Goal: Find specific page/section: Locate item on page

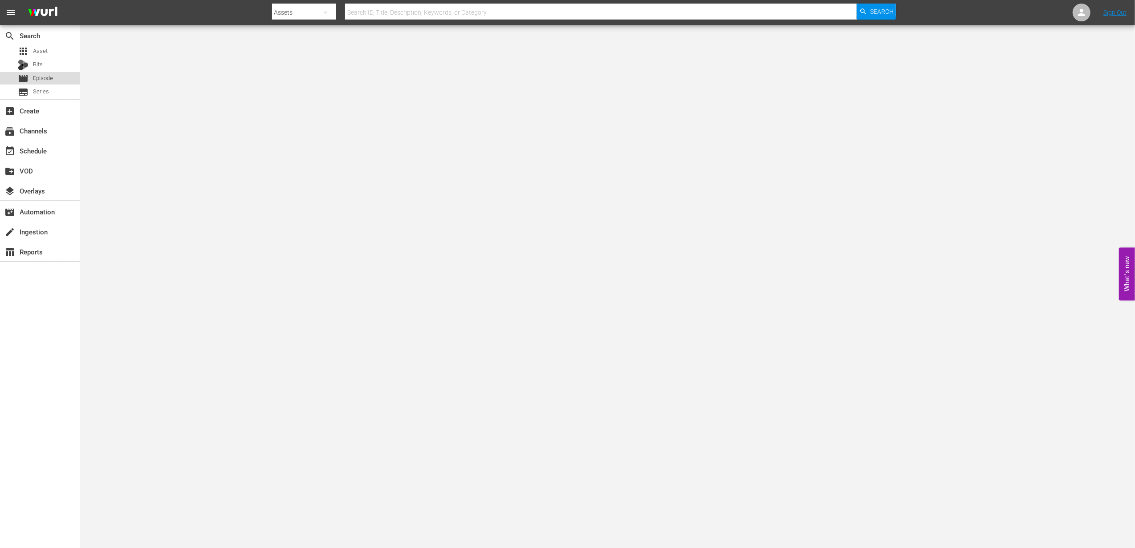
click at [66, 75] on div "movie Episode" at bounding box center [40, 78] width 80 height 12
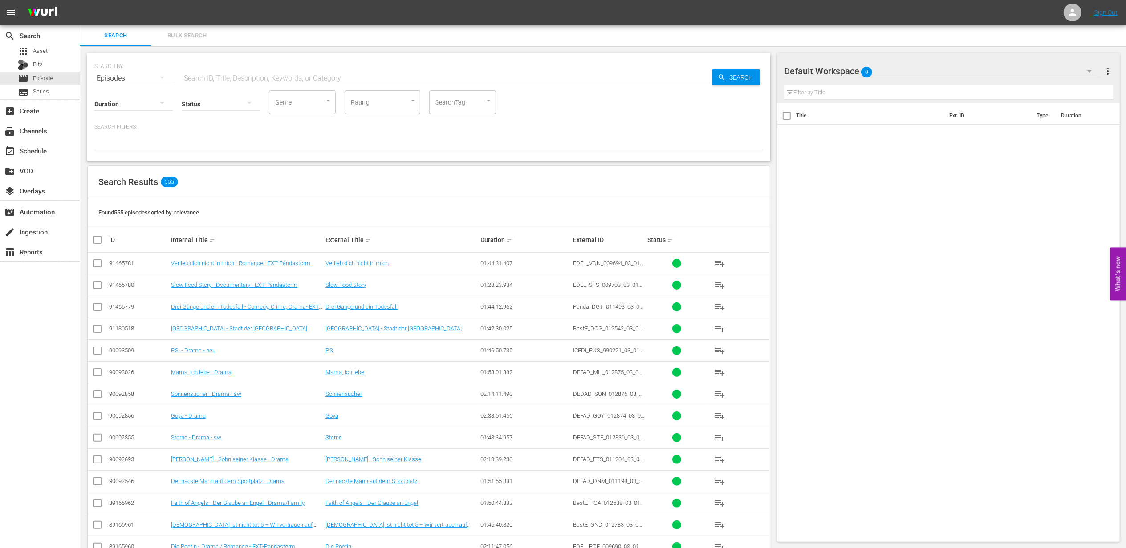
click at [234, 73] on input "text" at bounding box center [447, 78] width 531 height 21
type input "grüße von [PERSON_NAME]"
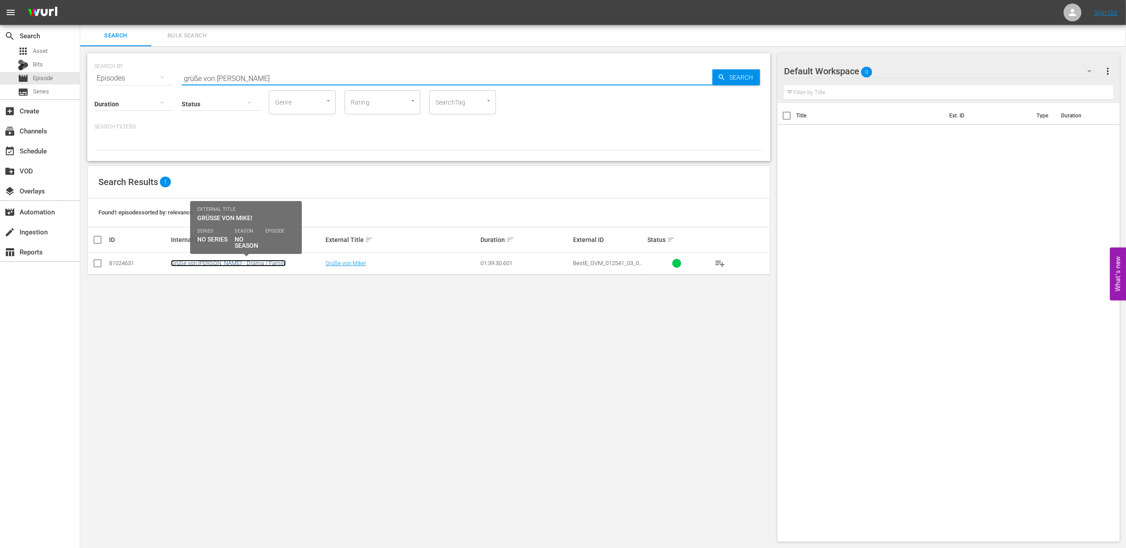
click at [241, 262] on link "Grüße von [PERSON_NAME]! - Drama / Family" at bounding box center [228, 263] width 115 height 7
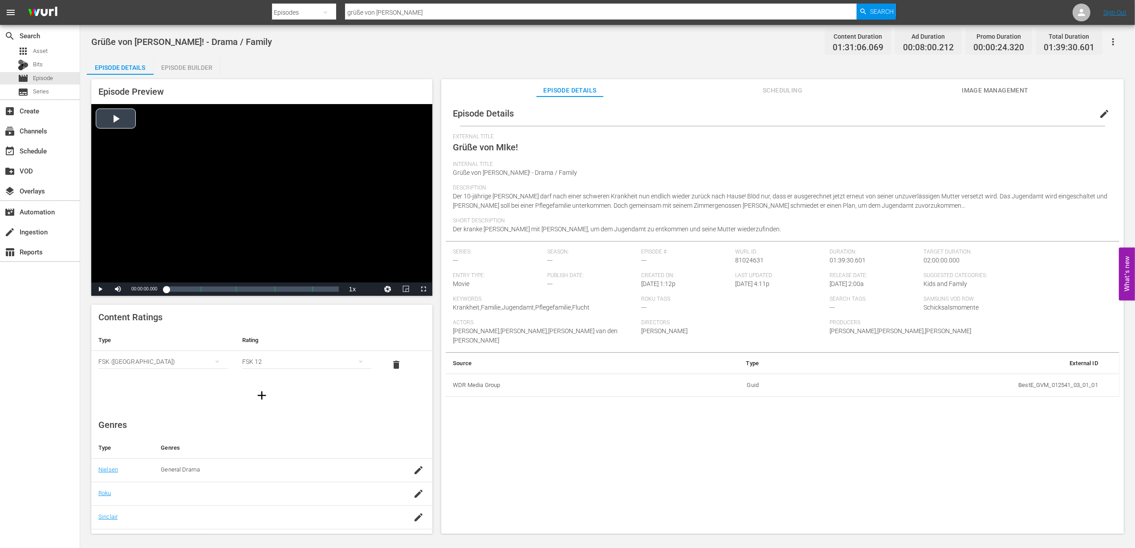
click at [123, 116] on div "Video Player" at bounding box center [261, 193] width 341 height 178
click at [189, 292] on div "Loaded : 0.88% 00:07:38.018 Grüße von MIke! (1/5) 00:00:08.095" at bounding box center [252, 289] width 173 height 9
click at [212, 284] on div "Loaded : 14.94% 00:25:54.202 Grüße von MIke! (2/5) 00:12:32.544 Cue Point 1: 00…" at bounding box center [253, 289] width 182 height 13
click at [259, 289] on div "Loaded : 27.25% 00:53:36.122 Grüße von MIke! (3/5) 00:24:20.367 Cue Point 1: 00…" at bounding box center [252, 289] width 173 height 9
click at [291, 294] on div "Loaded : 54.61% 01:12:04.069 Grüße von MIke! (4/5) 00:49:24.745 Cue Point 1: 00…" at bounding box center [253, 289] width 182 height 13
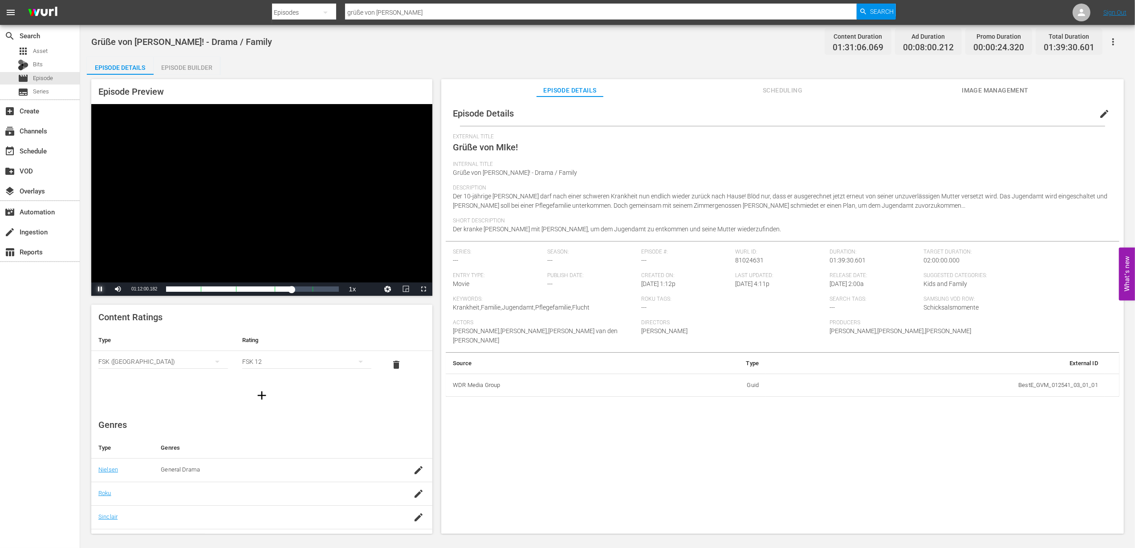
click at [100, 289] on span "Video Player" at bounding box center [100, 289] width 0 height 0
